Goal: Task Accomplishment & Management: Use online tool/utility

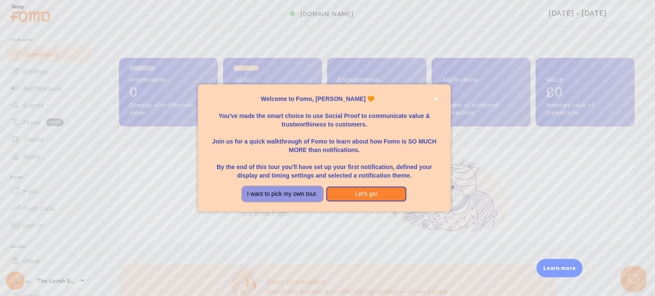
click at [310, 192] on button "I want to pick my own tour." at bounding box center [282, 194] width 81 height 15
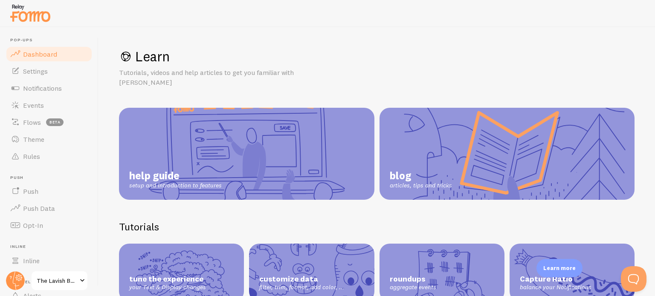
click at [38, 54] on span "Dashboard" at bounding box center [40, 54] width 34 height 9
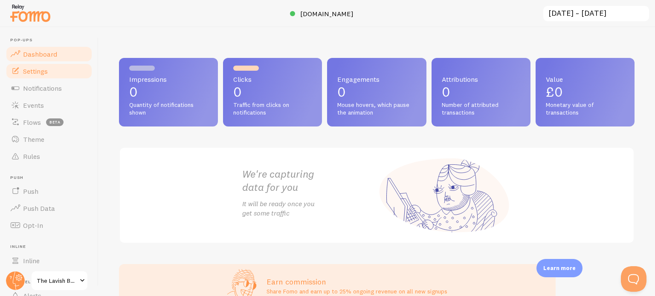
click at [43, 71] on span "Settings" at bounding box center [35, 71] width 25 height 9
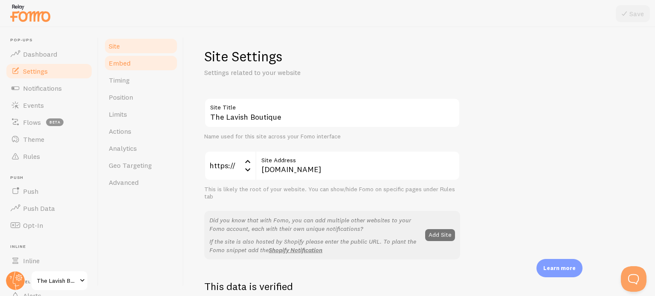
click at [131, 64] on link "Embed" at bounding box center [141, 63] width 75 height 17
